Goal: Information Seeking & Learning: Learn about a topic

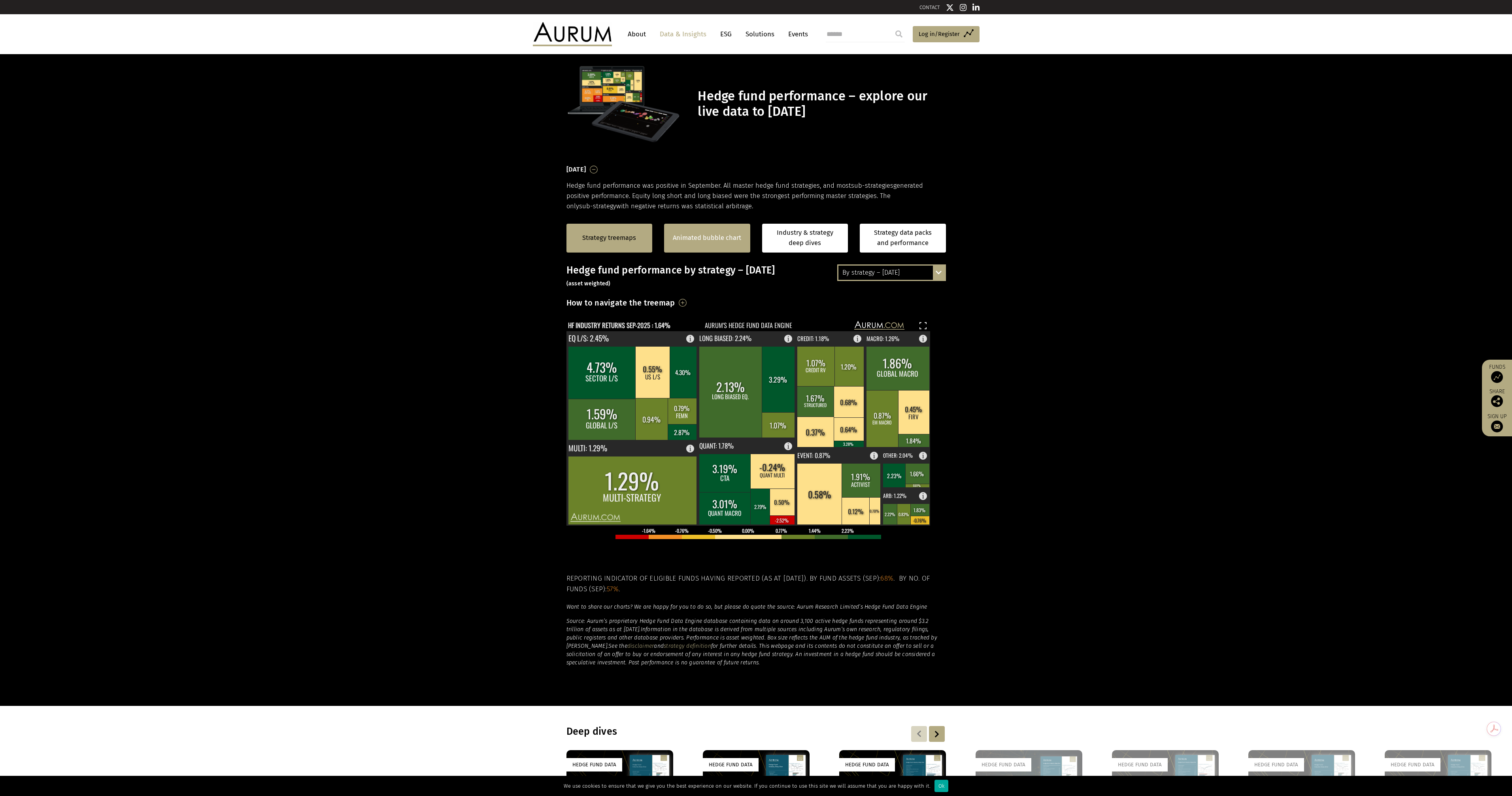
click at [687, 237] on link "Animated bubble chart" at bounding box center [707, 238] width 69 height 11
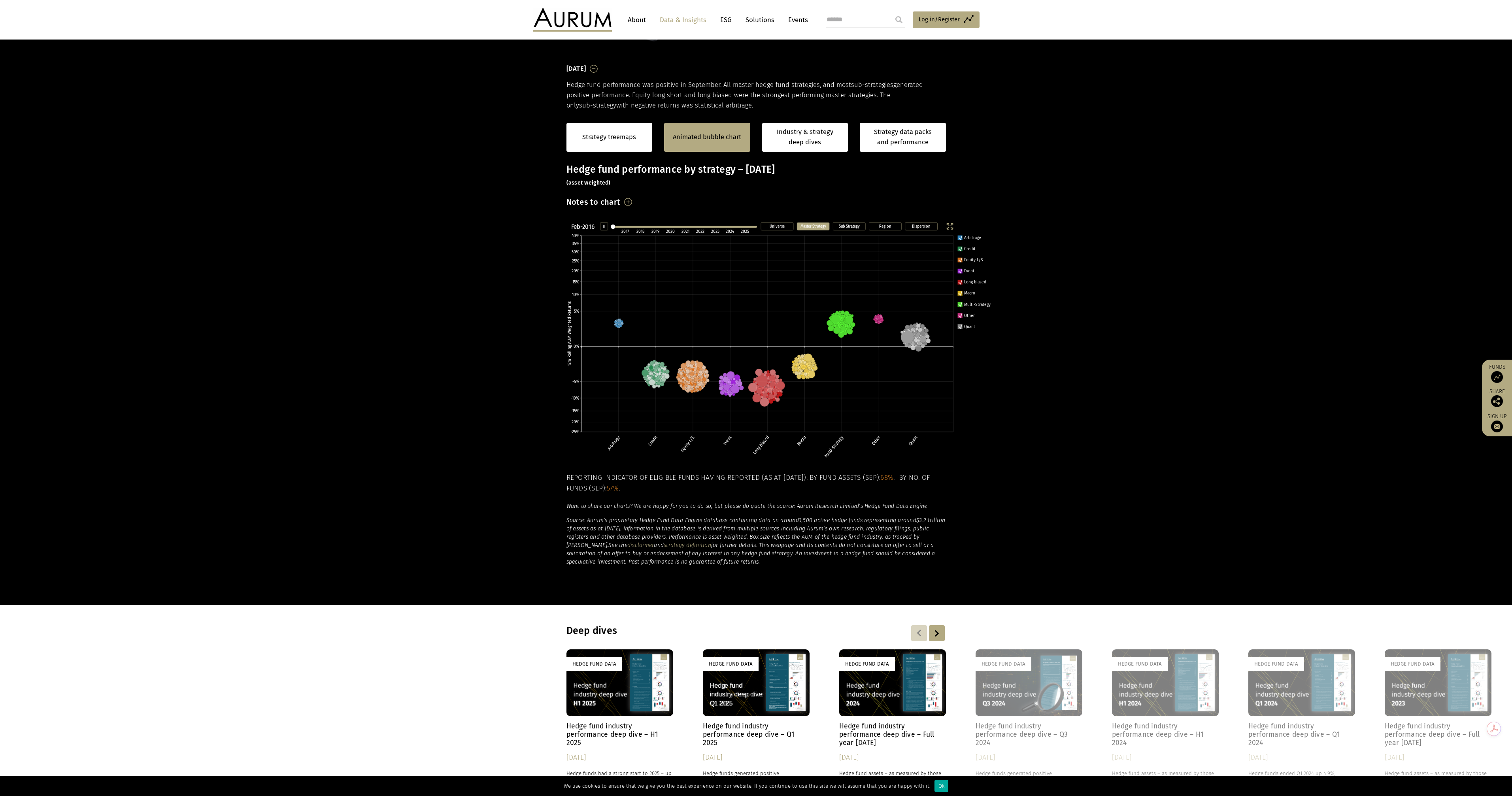
scroll to position [120, 0]
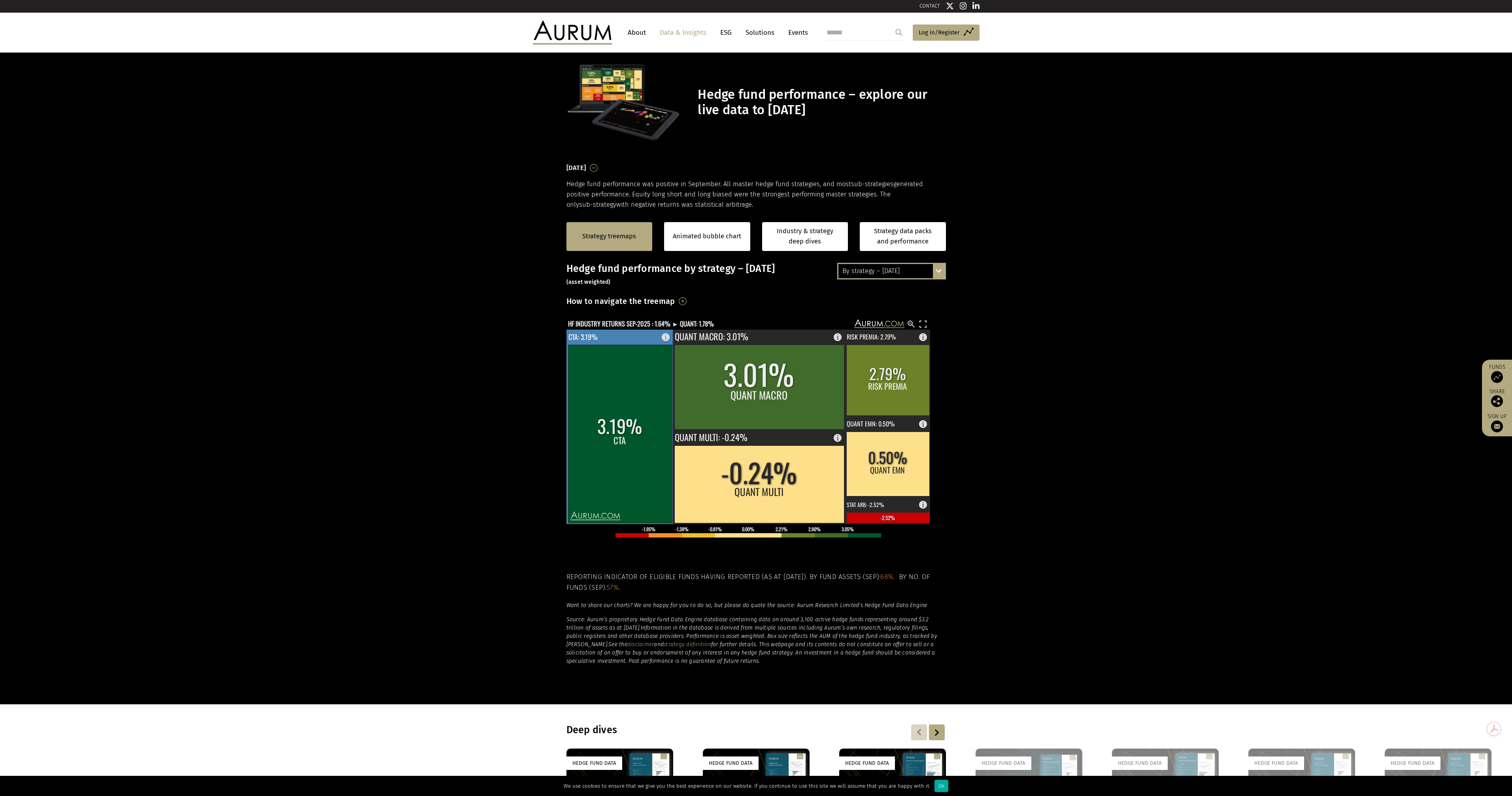
click at [610, 455] on rect at bounding box center [620, 434] width 104 height 178
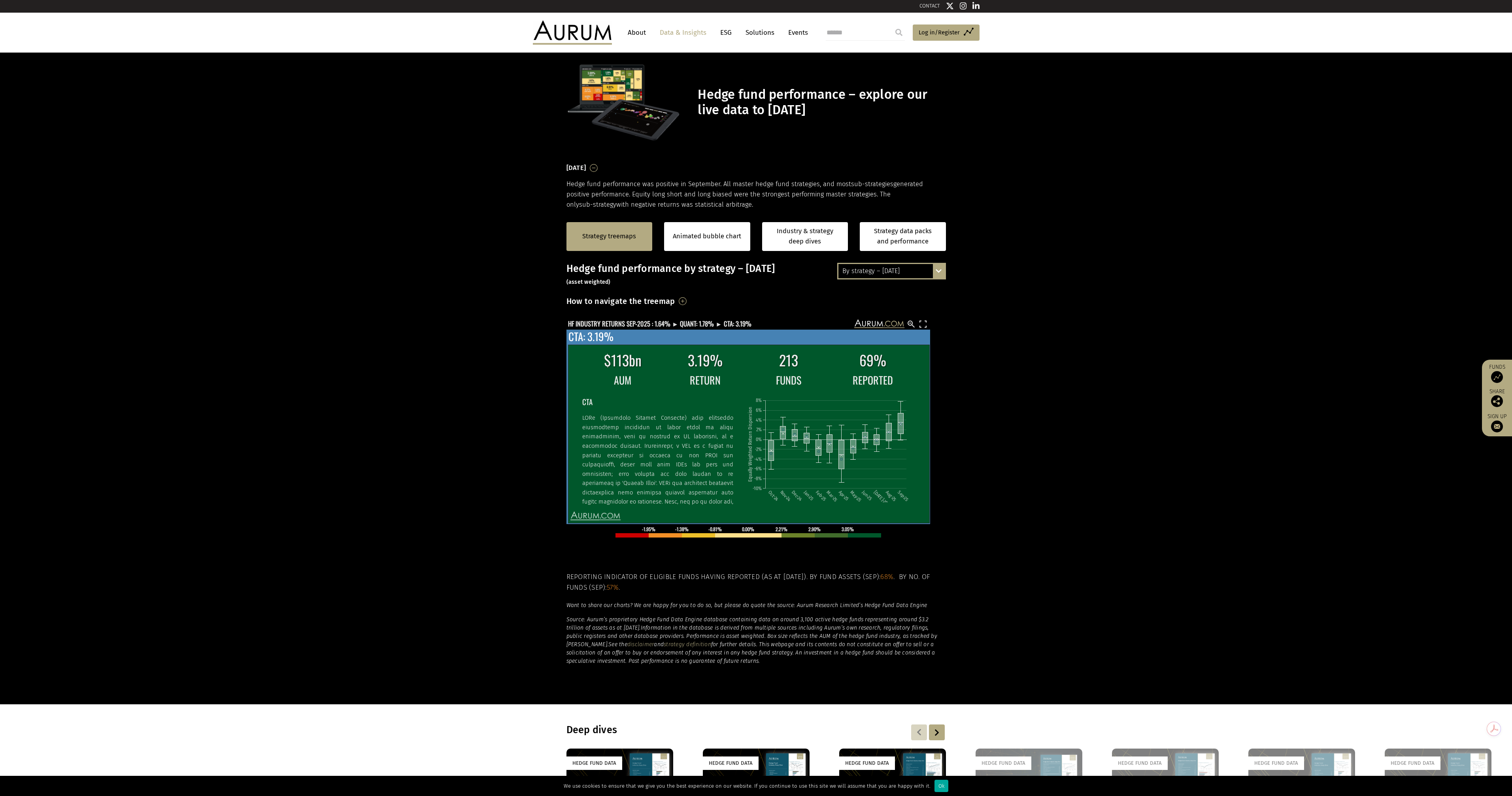
click at [716, 369] on td "3.19%" at bounding box center [704, 360] width 82 height 23
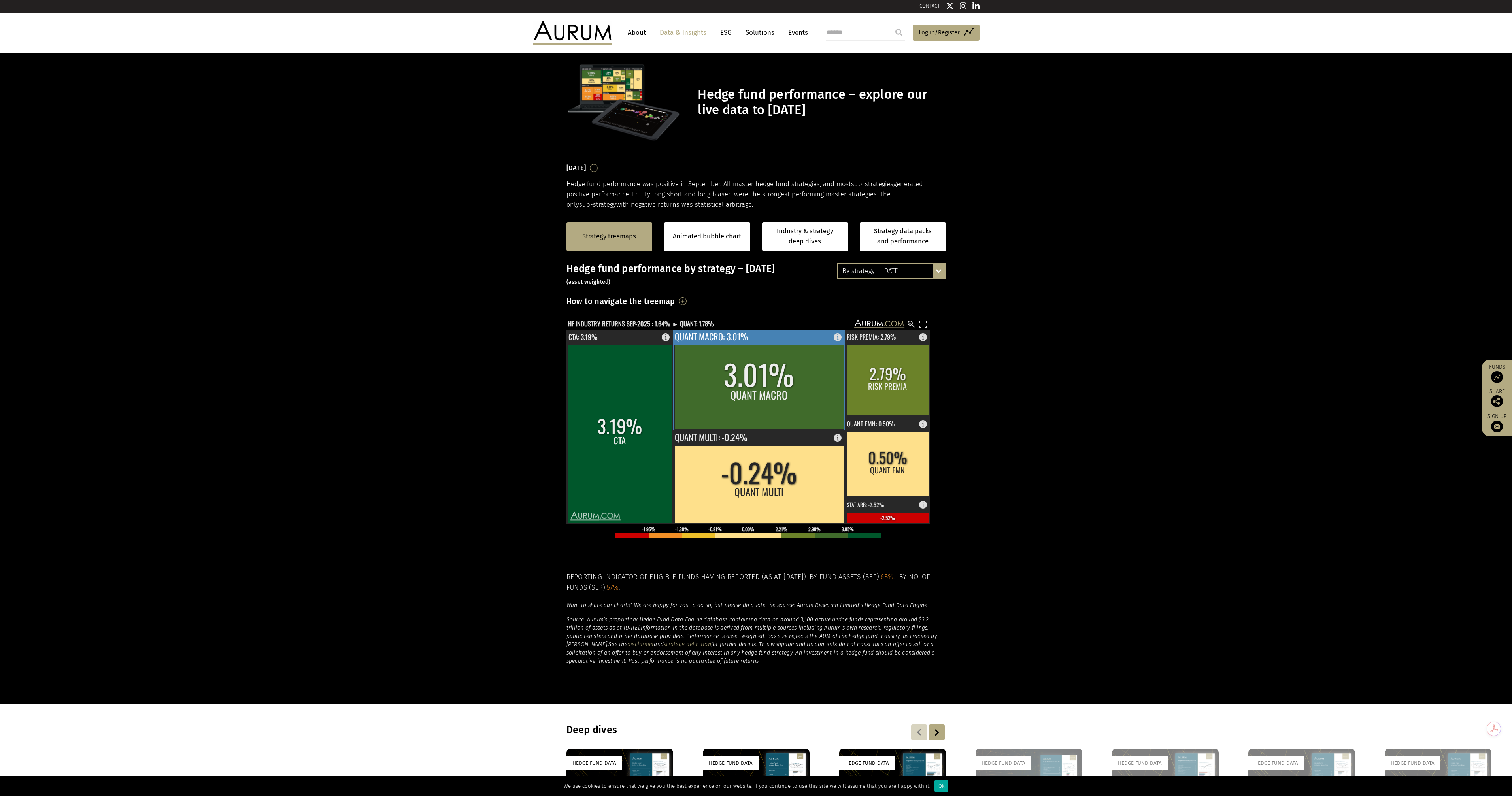
click at [770, 403] on rect at bounding box center [759, 387] width 170 height 85
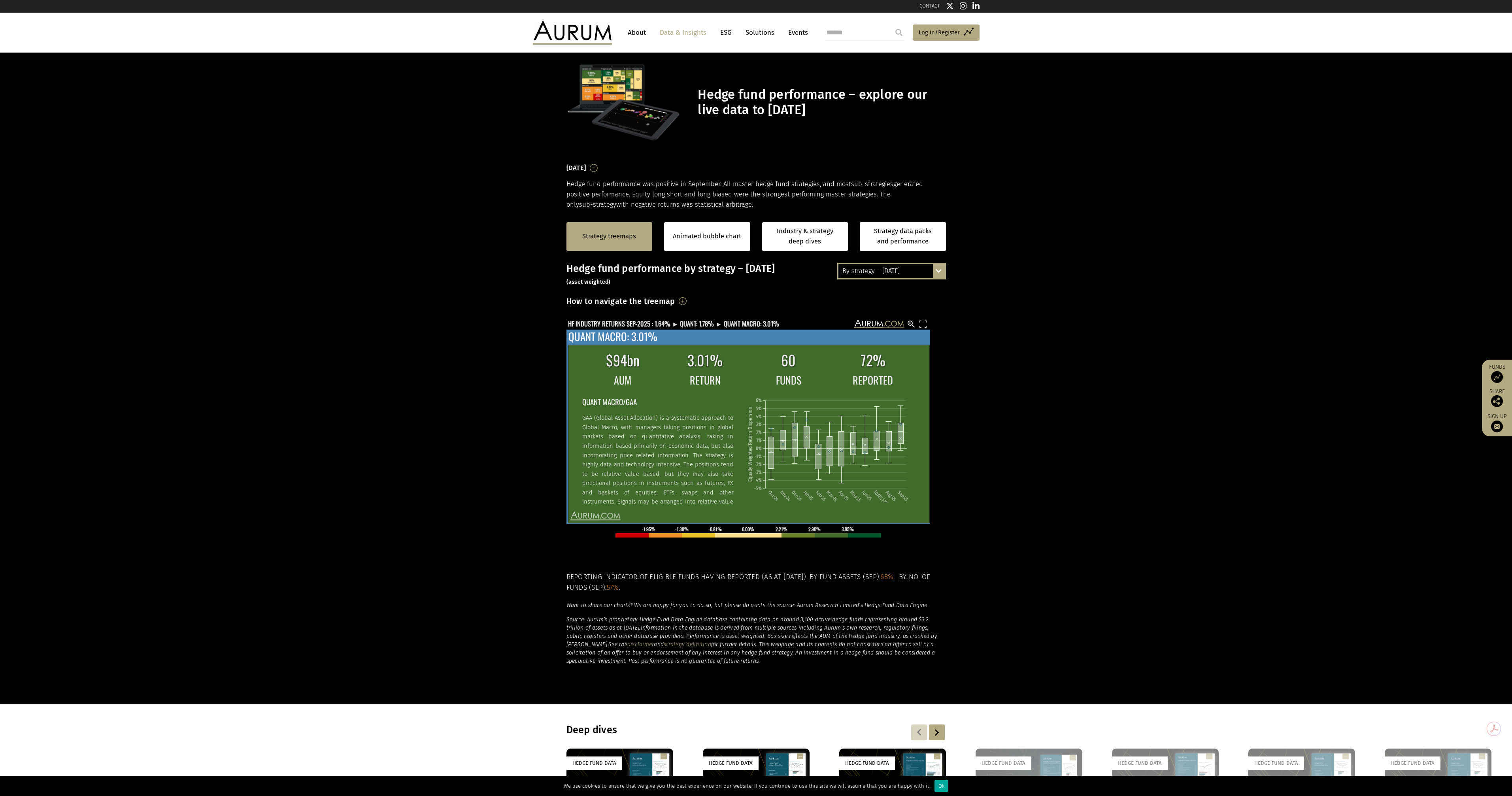
click at [833, 376] on td "REPORTED" at bounding box center [873, 380] width 84 height 16
